Goal: Information Seeking & Learning: Learn about a topic

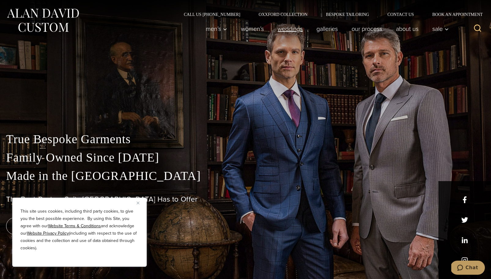
click at [287, 30] on link "weddings" at bounding box center [290, 29] width 39 height 12
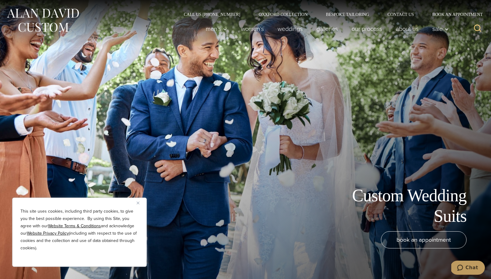
click at [137, 202] on img "Close" at bounding box center [138, 203] width 3 height 3
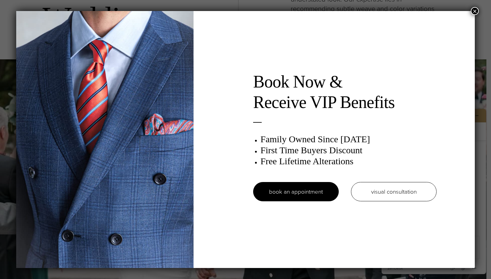
click at [475, 12] on button "×" at bounding box center [475, 11] width 8 height 8
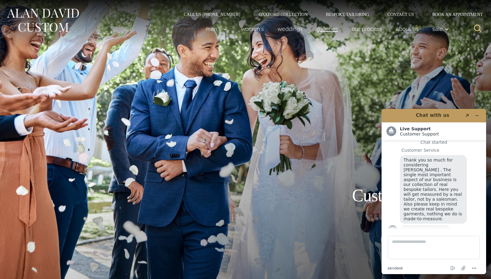
click at [331, 31] on link "Galleries" at bounding box center [327, 29] width 35 height 12
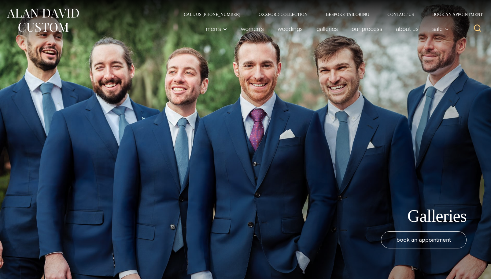
scroll to position [6, 0]
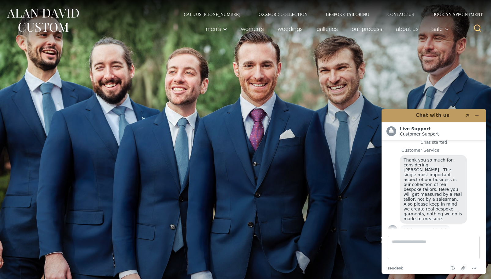
click at [331, 114] on div "Galleries book an appointment" at bounding box center [245, 139] width 491 height 279
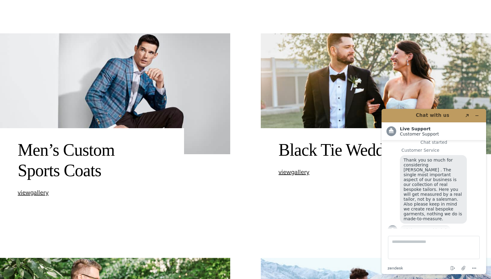
scroll to position [502, 0]
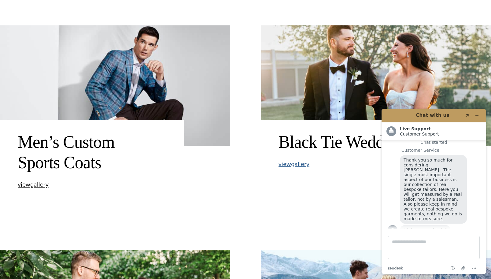
click at [299, 162] on span "view Black Tie Weddings gallery" at bounding box center [294, 163] width 31 height 9
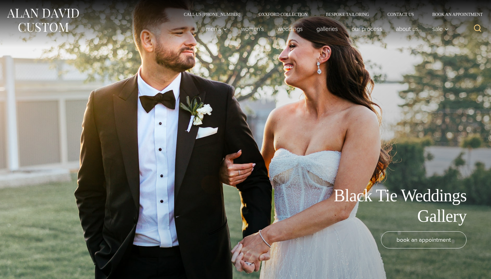
click at [478, 115] on div "Black Tie Weddings Gallery book an appointment" at bounding box center [245, 139] width 491 height 279
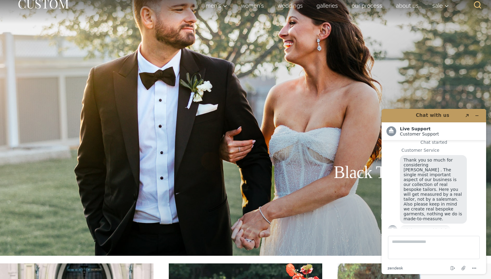
scroll to position [24, 0]
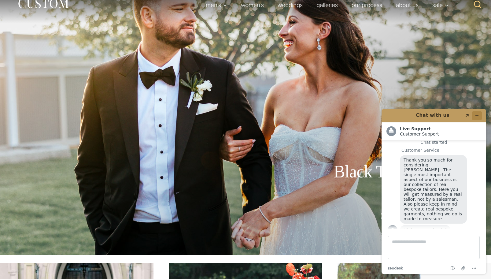
click at [476, 114] on icon "Minimize widget" at bounding box center [477, 116] width 4 height 4
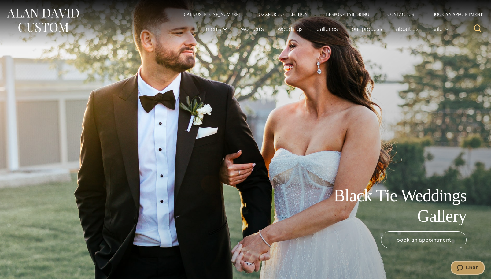
scroll to position [0, 0]
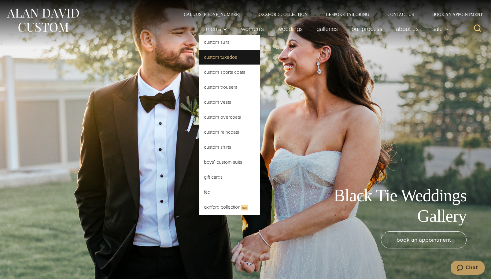
click at [214, 58] on link "Custom Tuxedos" at bounding box center [229, 57] width 61 height 15
